Goal: Task Accomplishment & Management: Complete application form

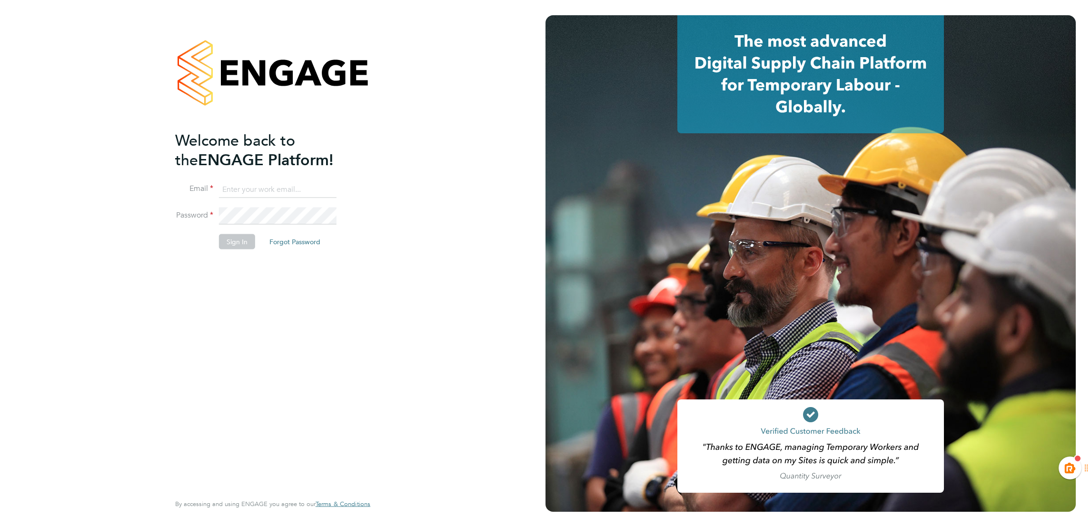
type input "[EMAIL_ADDRESS][PERSON_NAME][DOMAIN_NAME]"
click at [245, 240] on button "Sign In" at bounding box center [237, 241] width 36 height 15
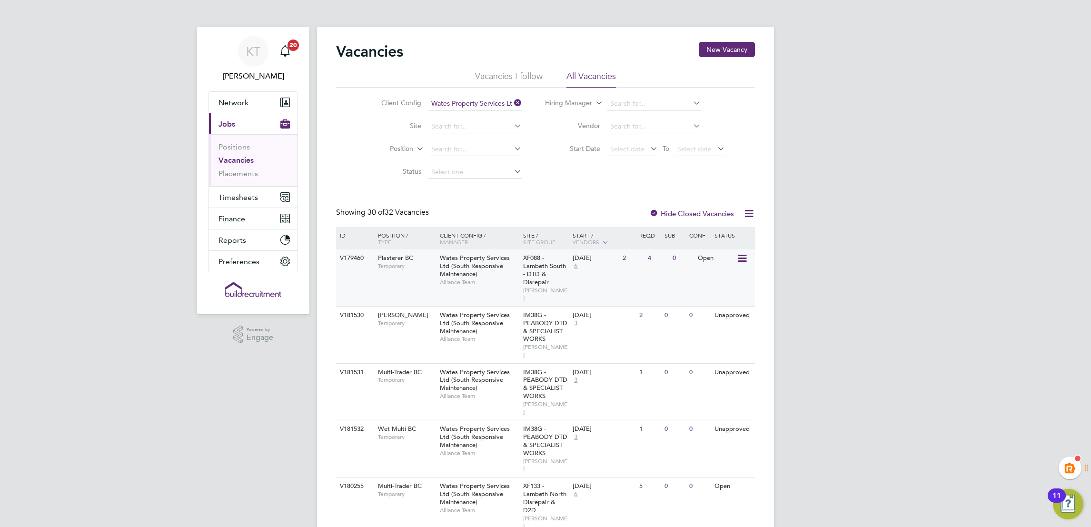
click at [365, 276] on div "V179460 Plasterer BC Temporary Wates Property Services Ltd (South Responsive Ma…" at bounding box center [545, 277] width 419 height 57
